Goal: Find specific page/section: Find specific page/section

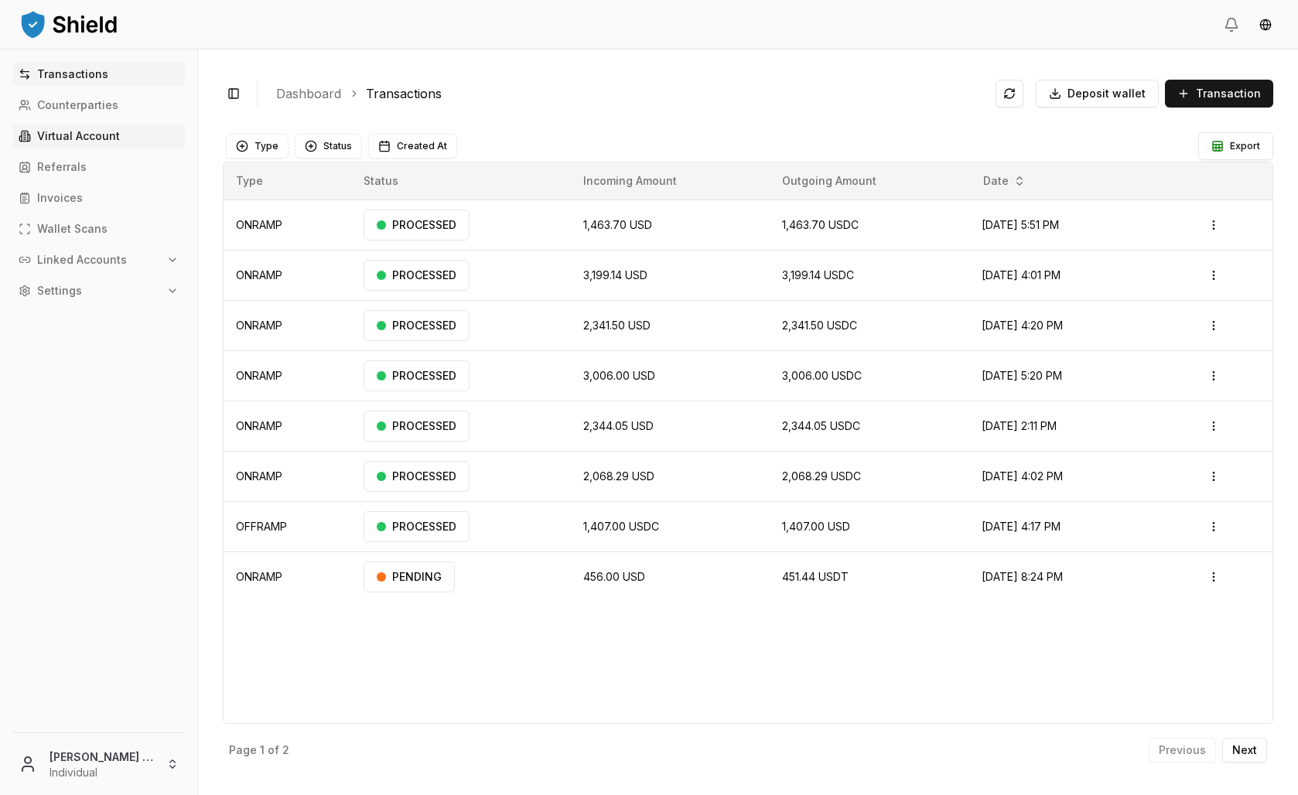
click at [77, 142] on p "Virtual Account" at bounding box center [78, 136] width 83 height 11
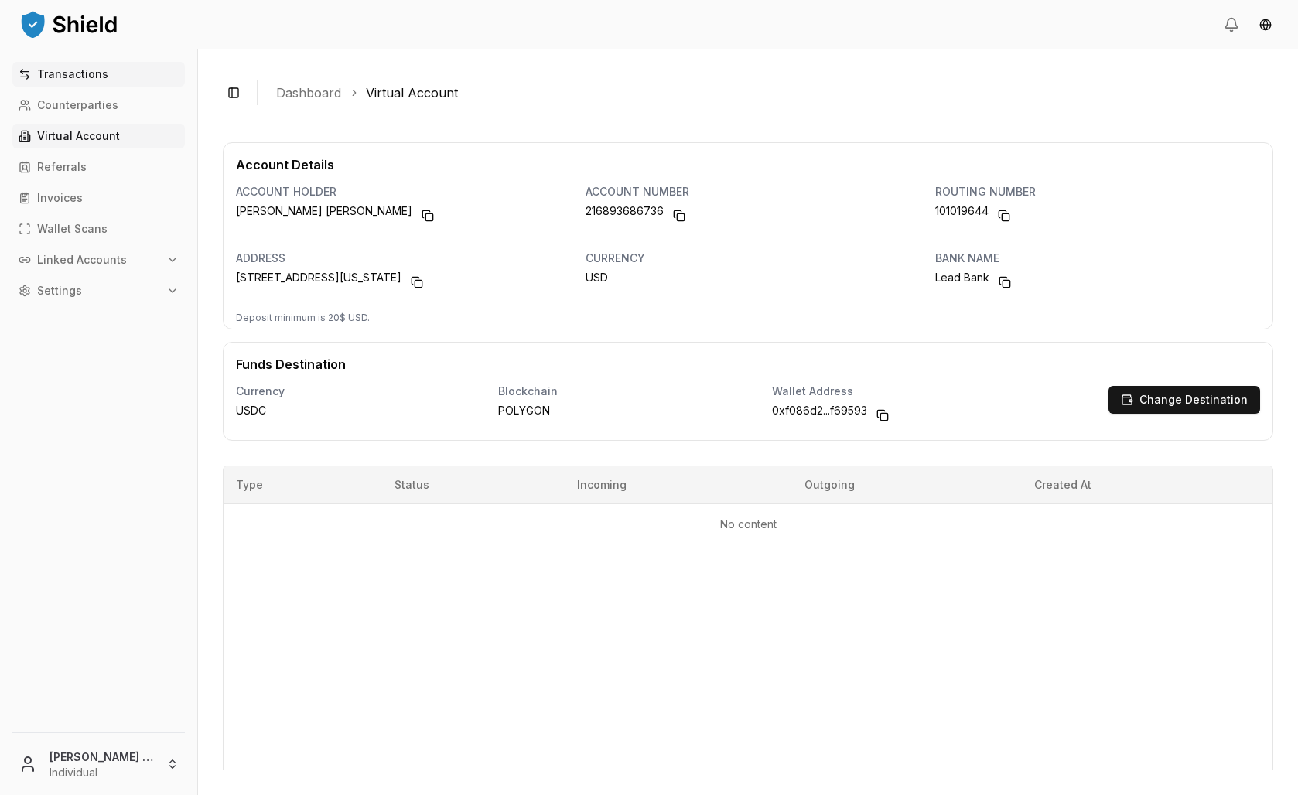
click at [142, 87] on link "Transactions" at bounding box center [98, 74] width 173 height 25
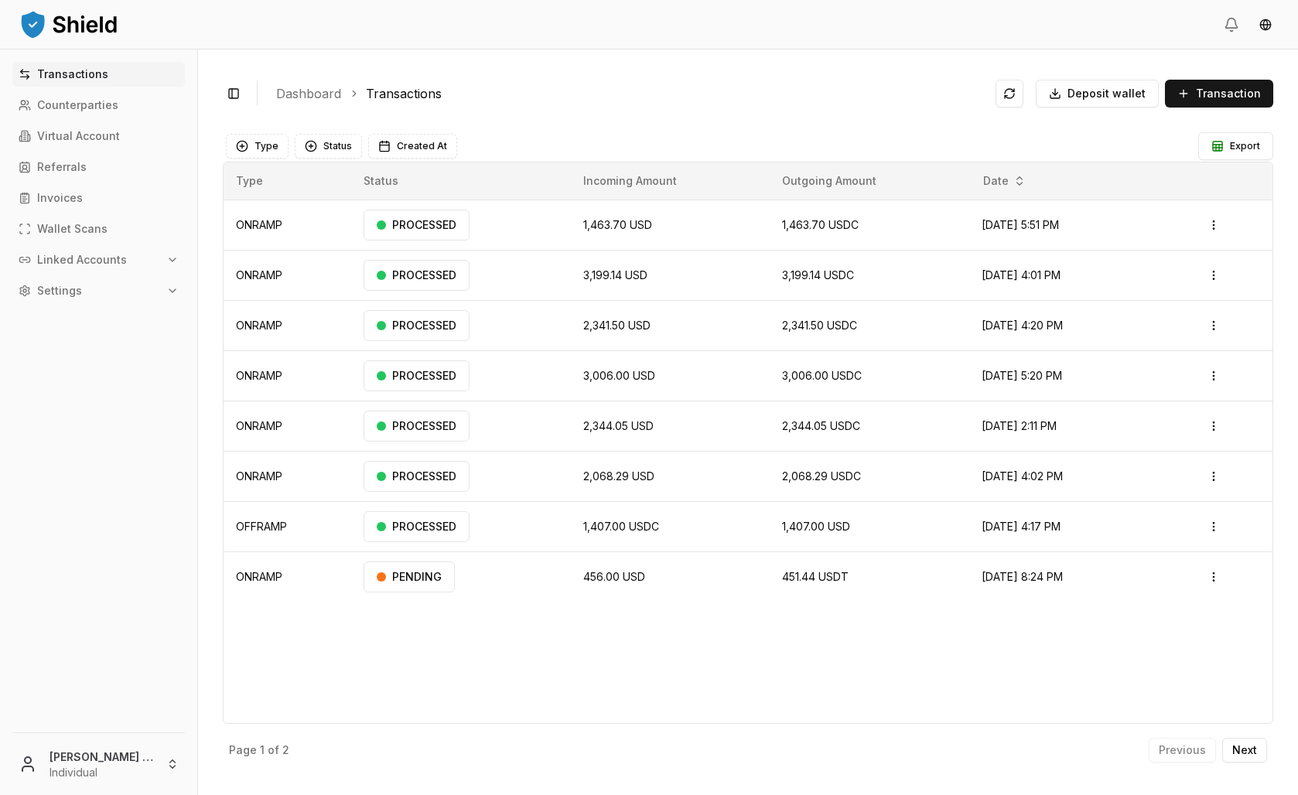
click at [166, 756] on html "Transactions Counterparties Virtual Account Referrals Invoices Wallet Scans Lin…" at bounding box center [649, 397] width 1298 height 795
click at [135, 548] on div "Go to Admin Dashboard" at bounding box center [124, 535] width 224 height 25
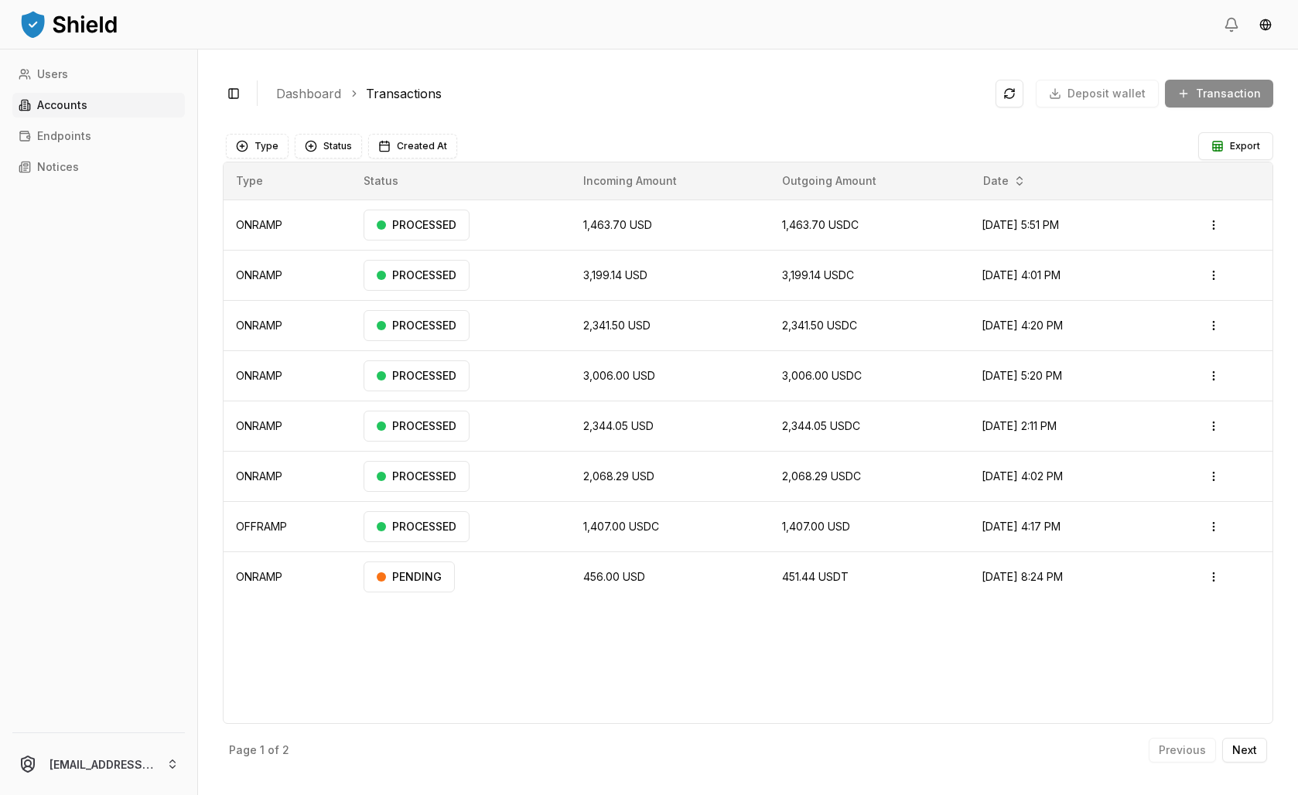
click at [87, 111] on p "Accounts" at bounding box center [62, 105] width 50 height 11
click at [111, 118] on link "Accounts" at bounding box center [98, 105] width 173 height 25
click at [109, 87] on link "Users" at bounding box center [98, 74] width 173 height 25
click at [109, 118] on link "Accounts" at bounding box center [98, 105] width 173 height 25
click at [187, 767] on html "Users Accounts Endpoints Notices achaval.lucas@gmail.com Toggle Sidebar Dashboa…" at bounding box center [649, 397] width 1298 height 795
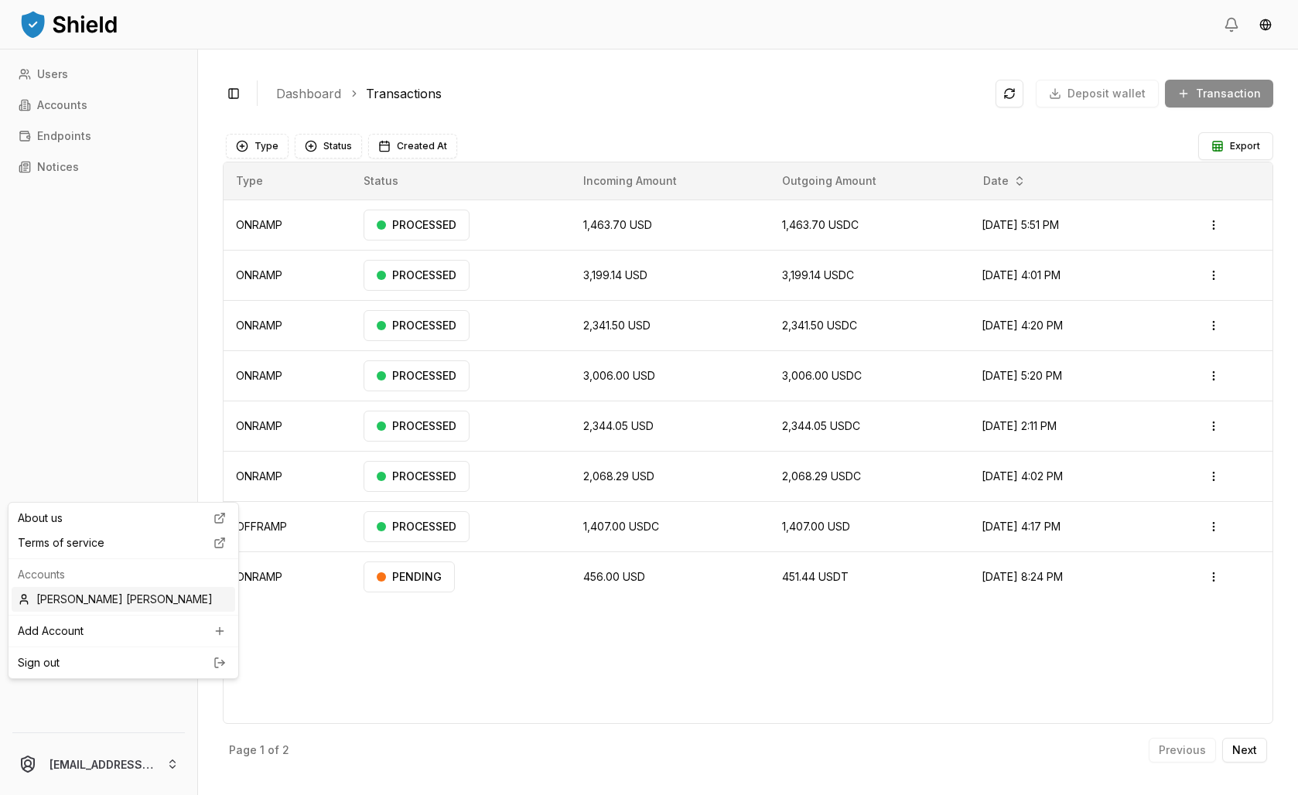
click at [135, 612] on div "[PERSON_NAME] [PERSON_NAME]" at bounding box center [124, 599] width 224 height 25
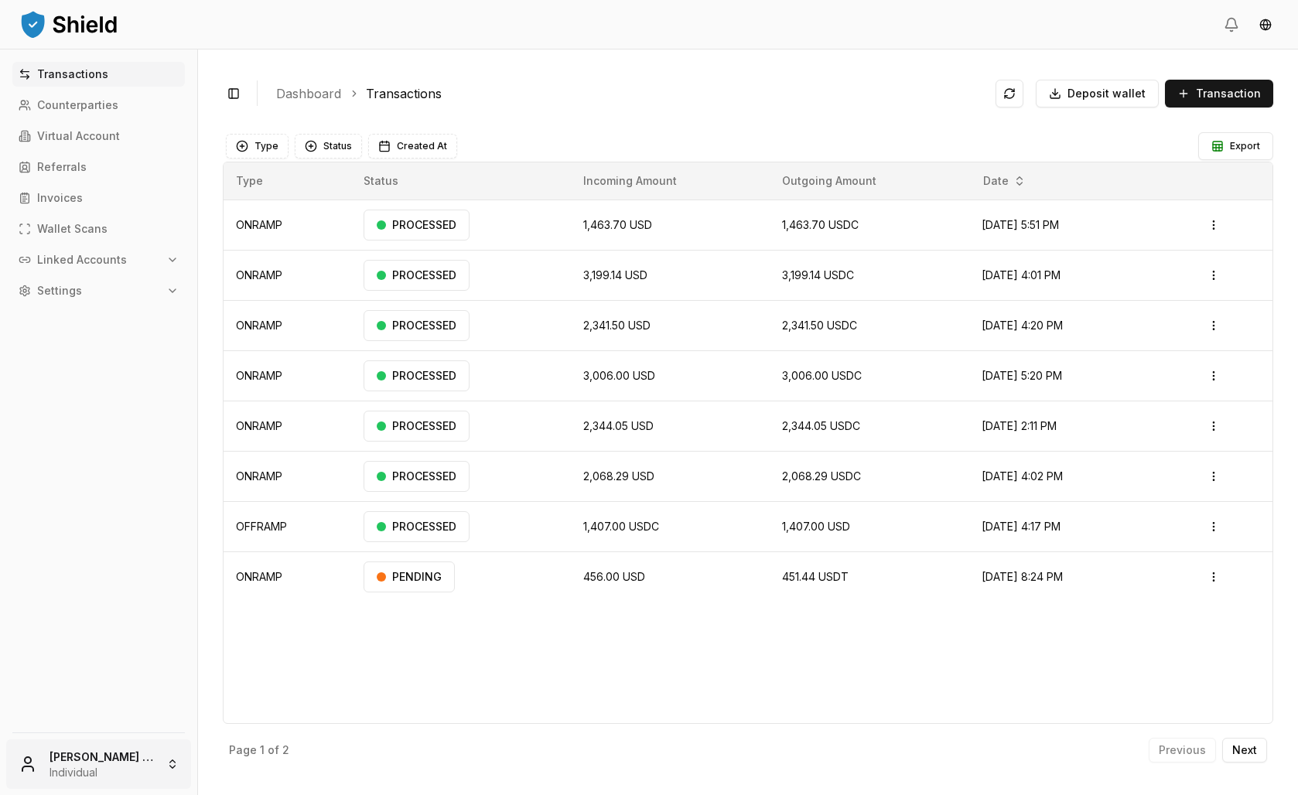
click at [134, 783] on html "Transactions Counterparties Virtual Account Referrals Invoices Wallet Scans Lin…" at bounding box center [649, 397] width 1298 height 795
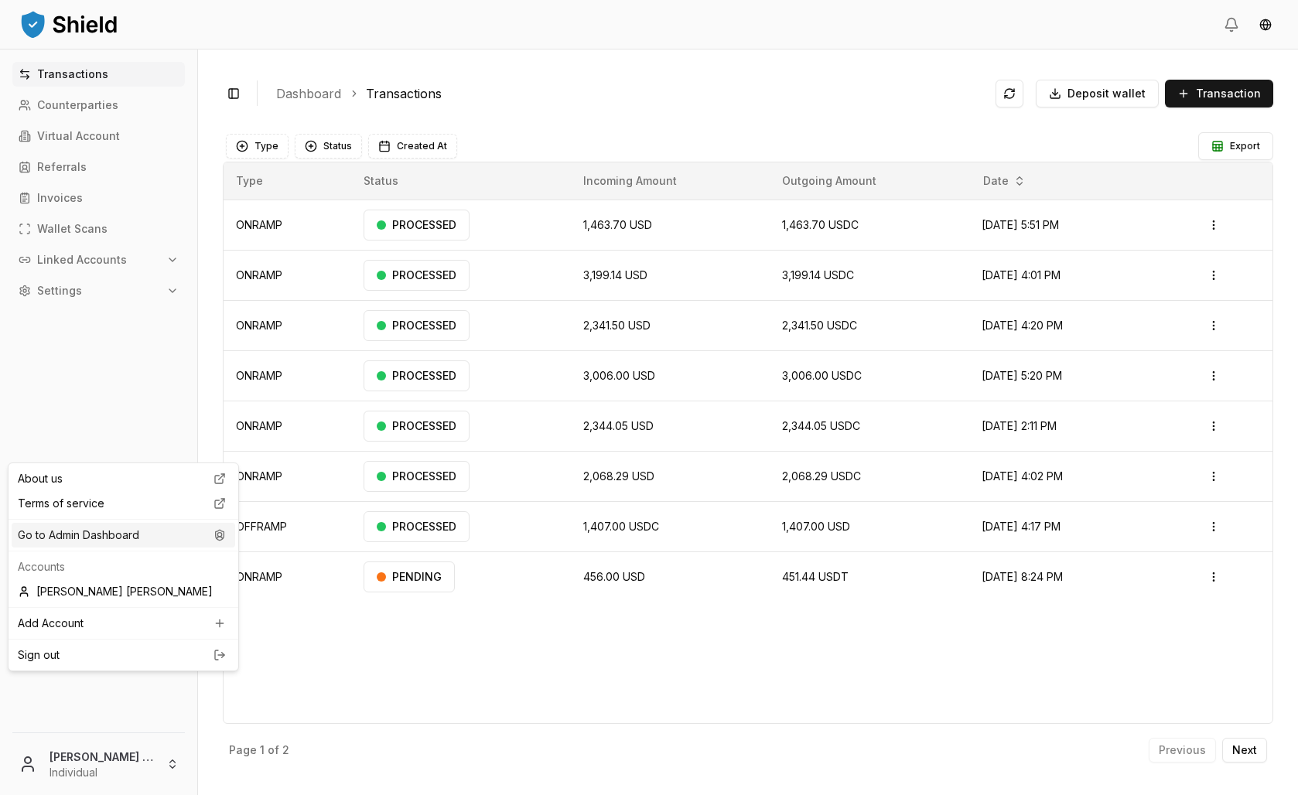
click at [152, 548] on div "Go to Admin Dashboard" at bounding box center [124, 535] width 224 height 25
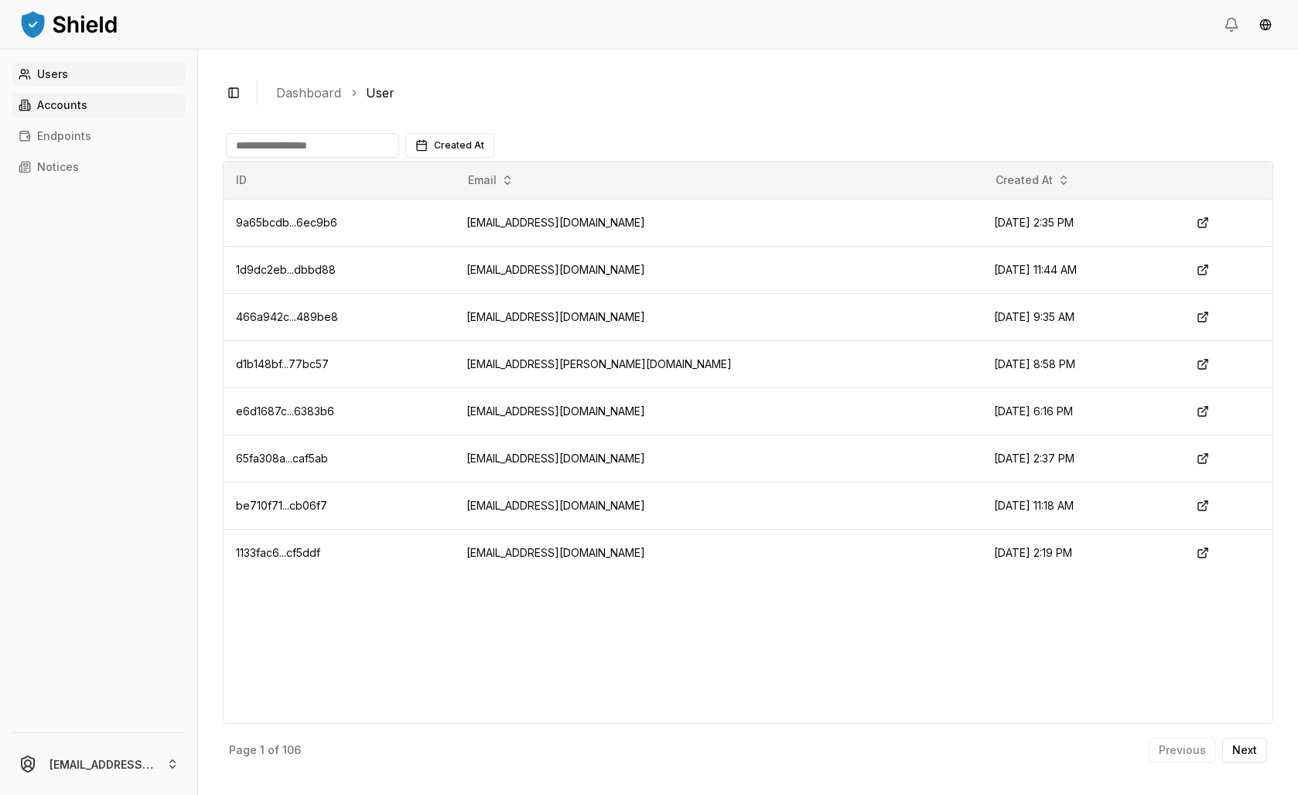
click at [129, 118] on link "Accounts" at bounding box center [98, 105] width 173 height 25
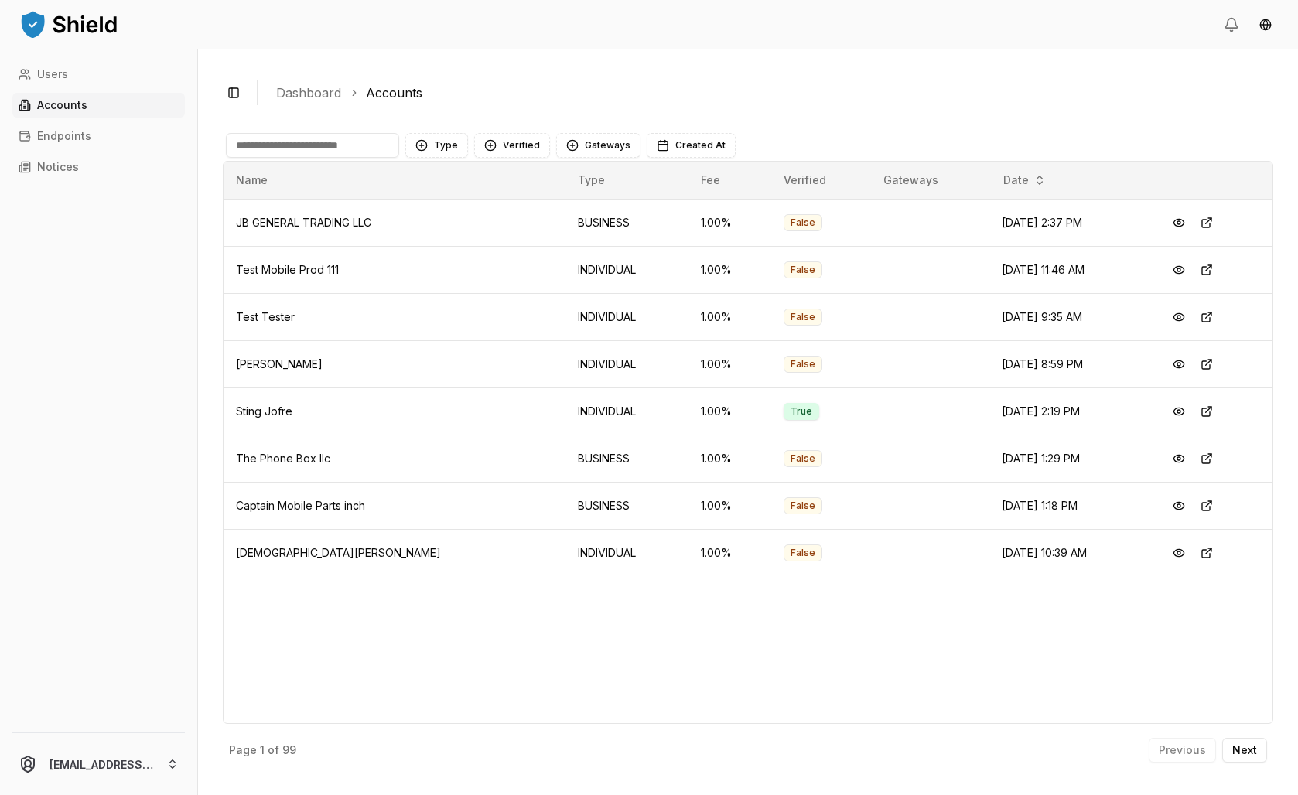
click at [398, 158] on input at bounding box center [312, 145] width 173 height 25
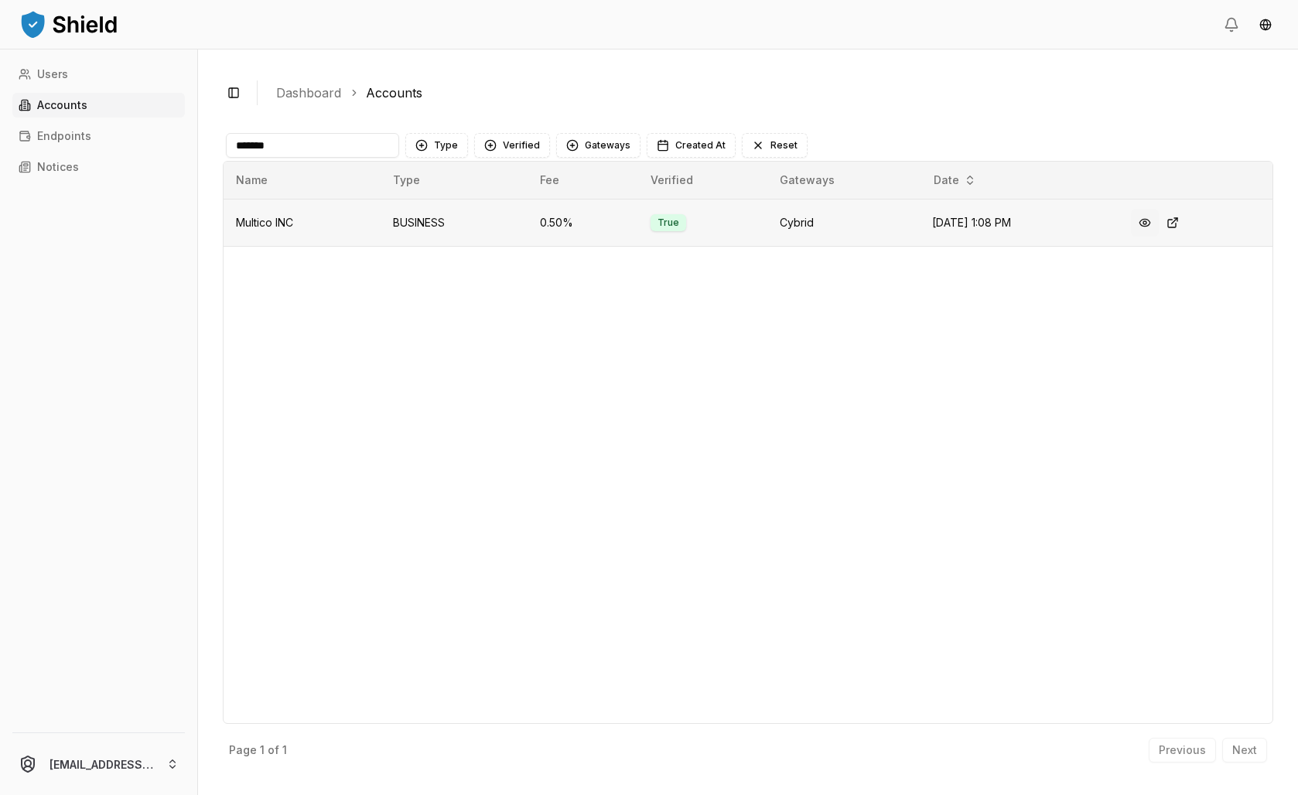
type input "*******"
click at [1158, 237] on button at bounding box center [1145, 223] width 28 height 28
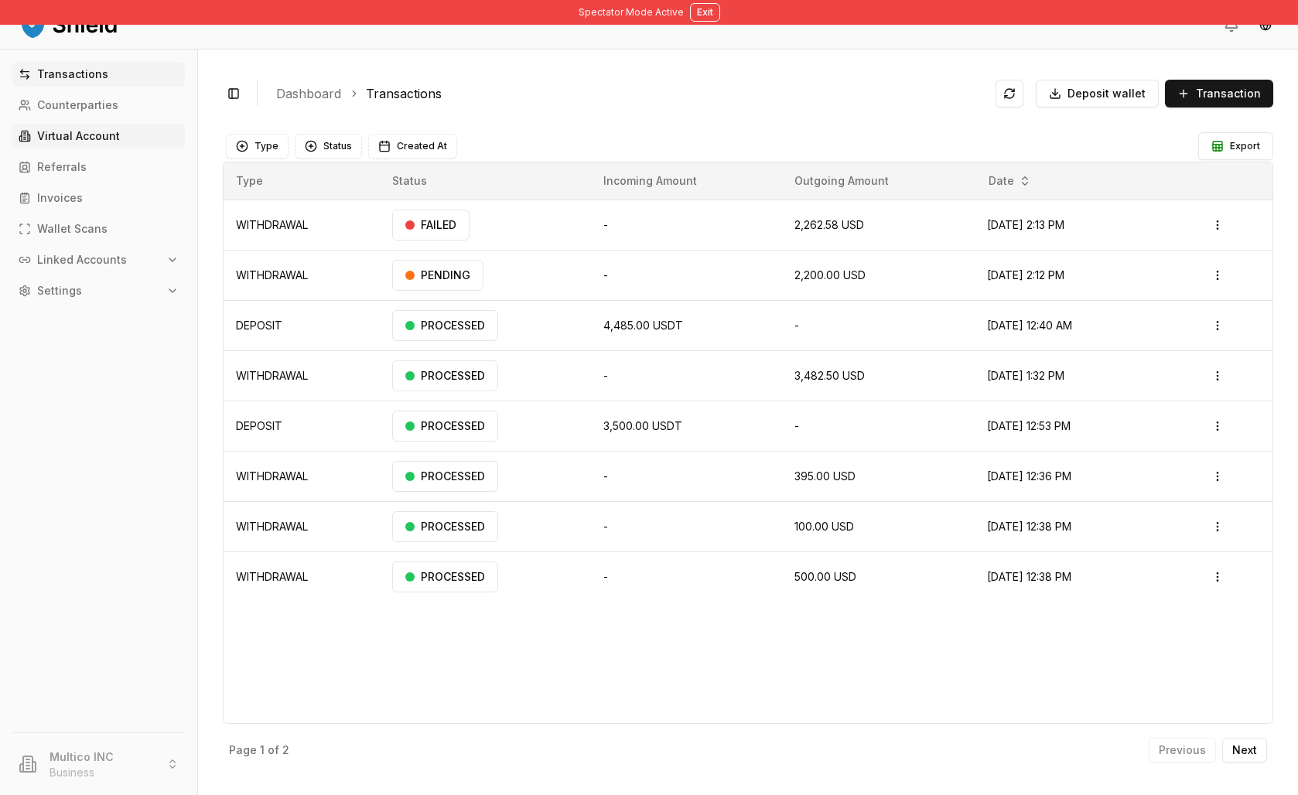
click at [158, 149] on link "Virtual Account" at bounding box center [98, 136] width 173 height 25
